Goal: Find specific page/section: Find specific page/section

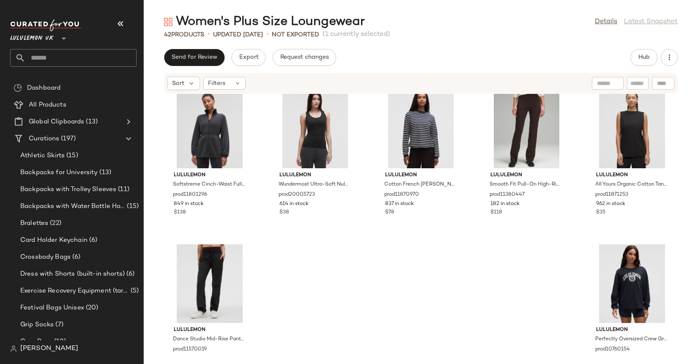
scroll to position [1110, 0]
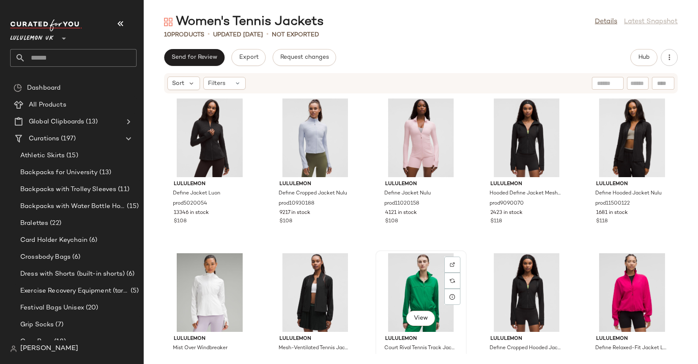
scroll to position [44, 0]
